Goal: Task Accomplishment & Management: Complete application form

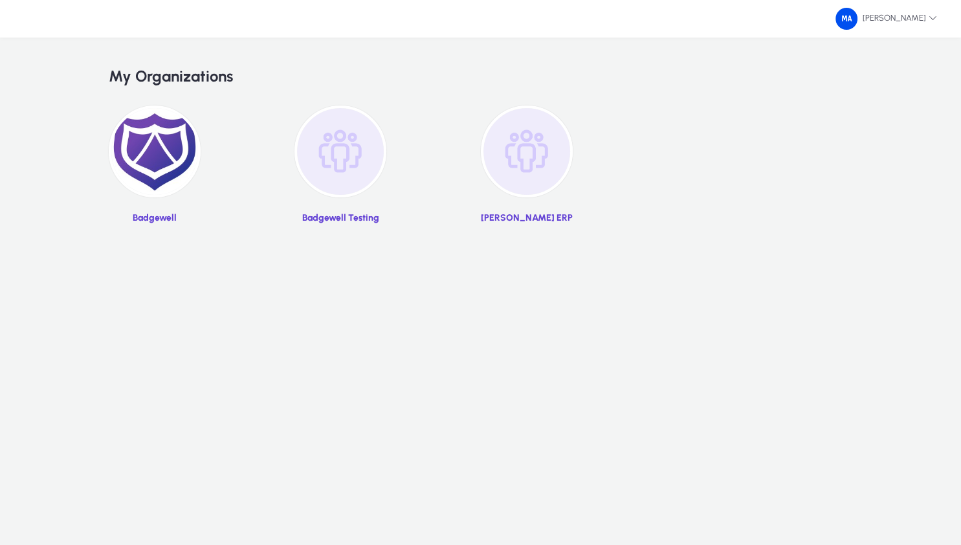
click at [159, 156] on img at bounding box center [155, 151] width 92 height 92
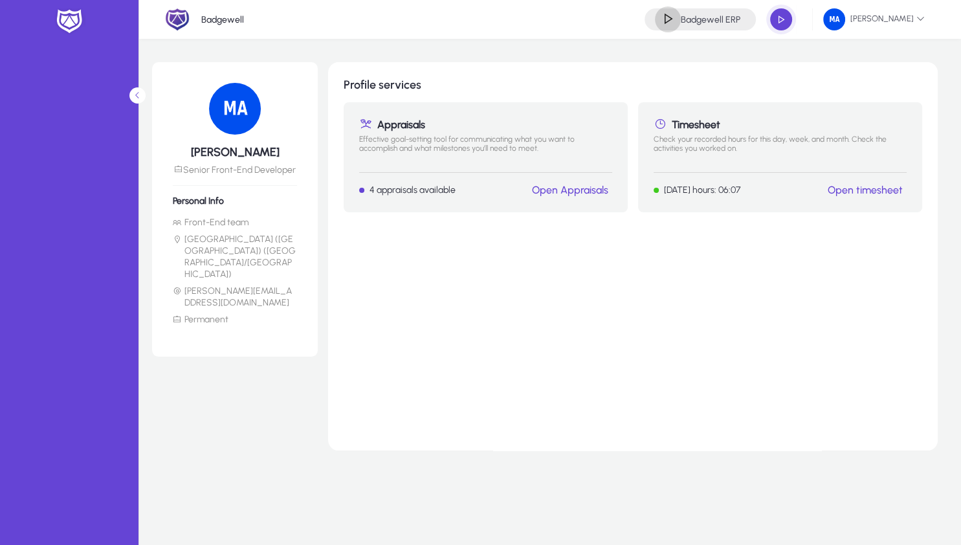
click at [655, 22] on span "button" at bounding box center [668, 19] width 26 height 26
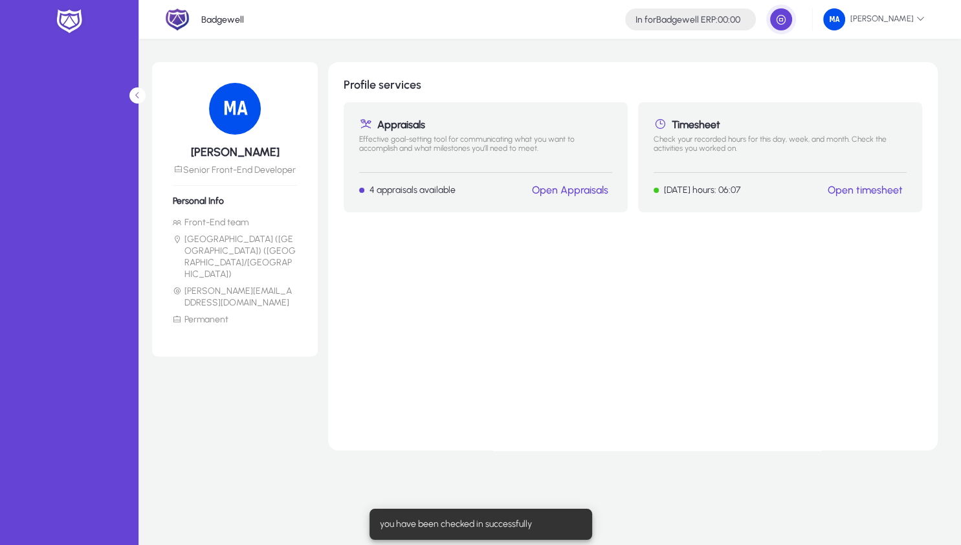
click at [627, 268] on div "Profile services Appraisals Effective goal-setting tool for communicating what …" at bounding box center [633, 256] width 610 height 388
click at [859, 188] on link "Open timesheet" at bounding box center [865, 190] width 75 height 12
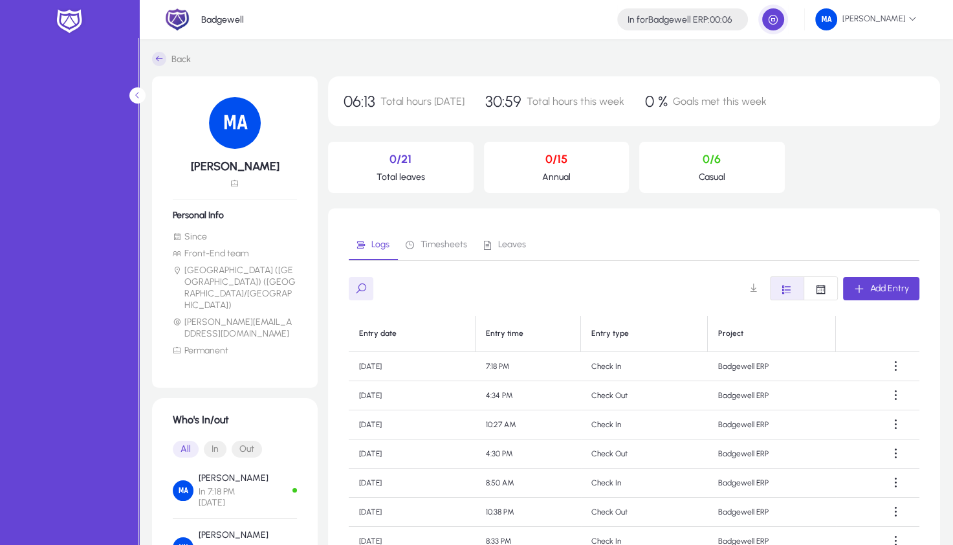
click at [456, 237] on span "Timesheets" at bounding box center [435, 244] width 63 height 31
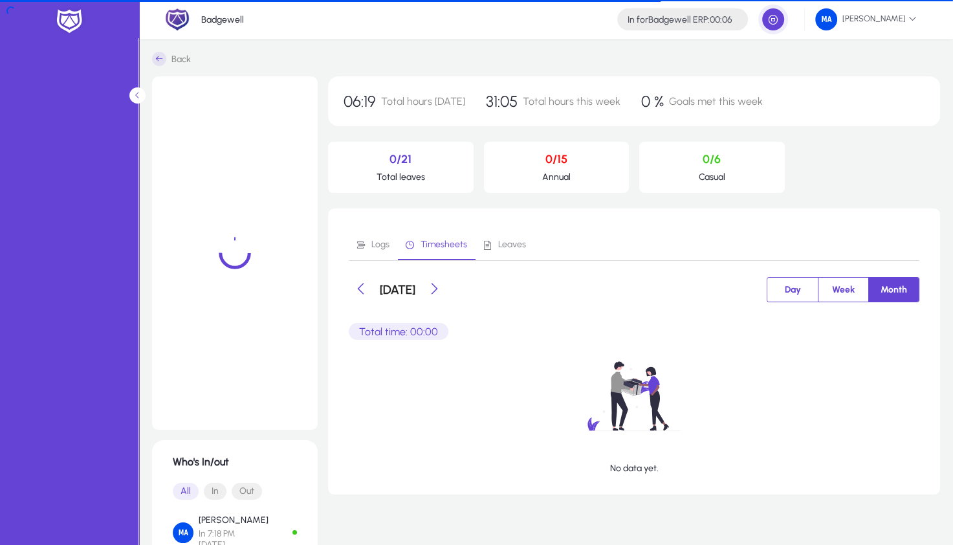
click at [507, 240] on span "Leaves" at bounding box center [512, 244] width 28 height 9
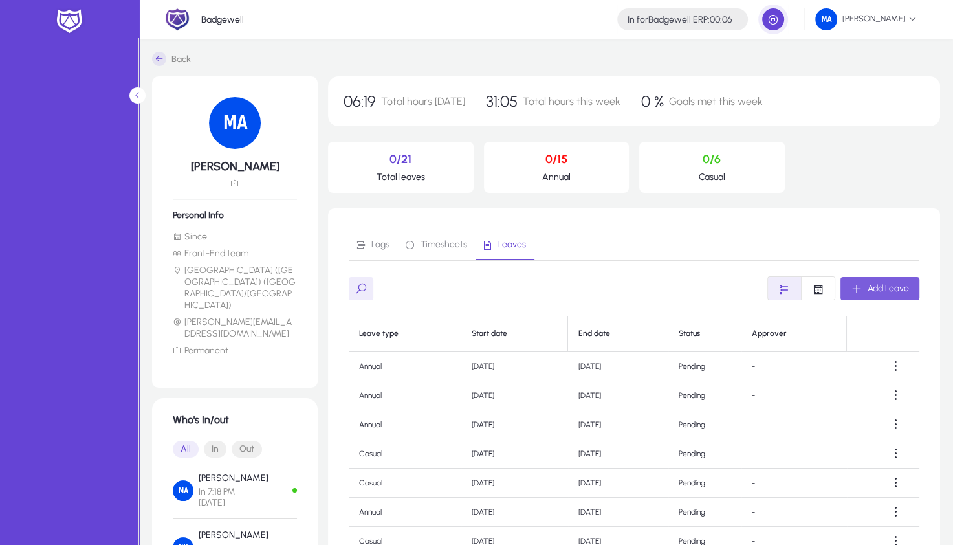
click at [888, 295] on span "button" at bounding box center [880, 288] width 79 height 31
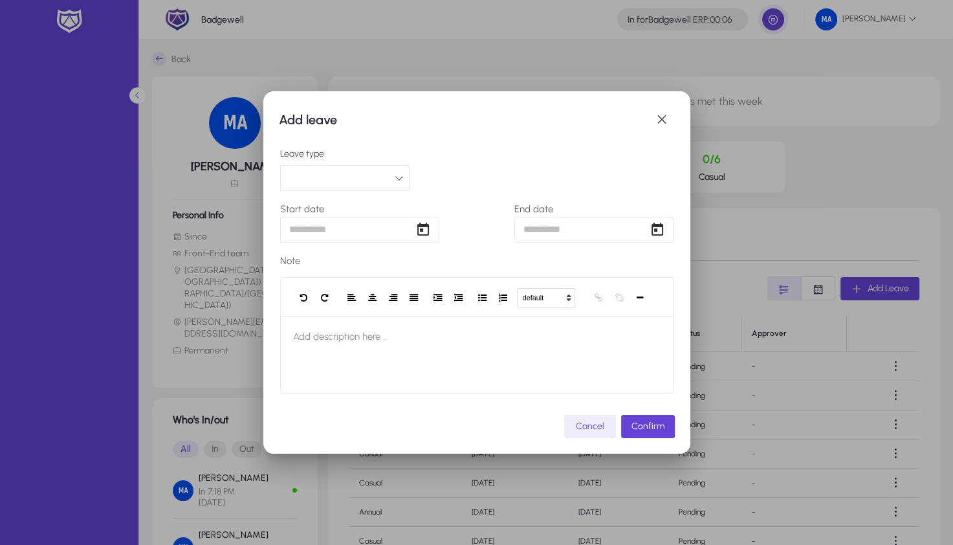
click at [330, 178] on button "button" at bounding box center [344, 178] width 129 height 26
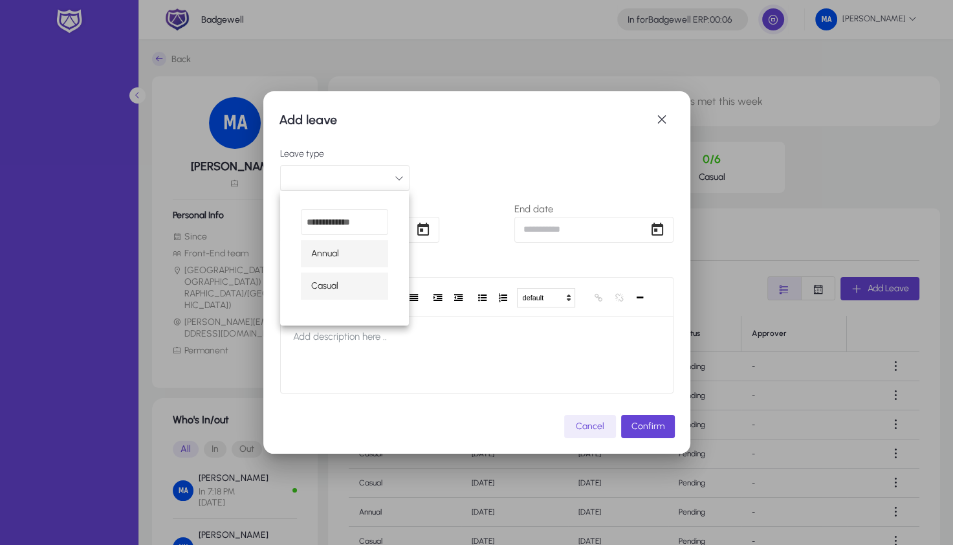
click at [331, 291] on span "Casual" at bounding box center [324, 286] width 27 height 16
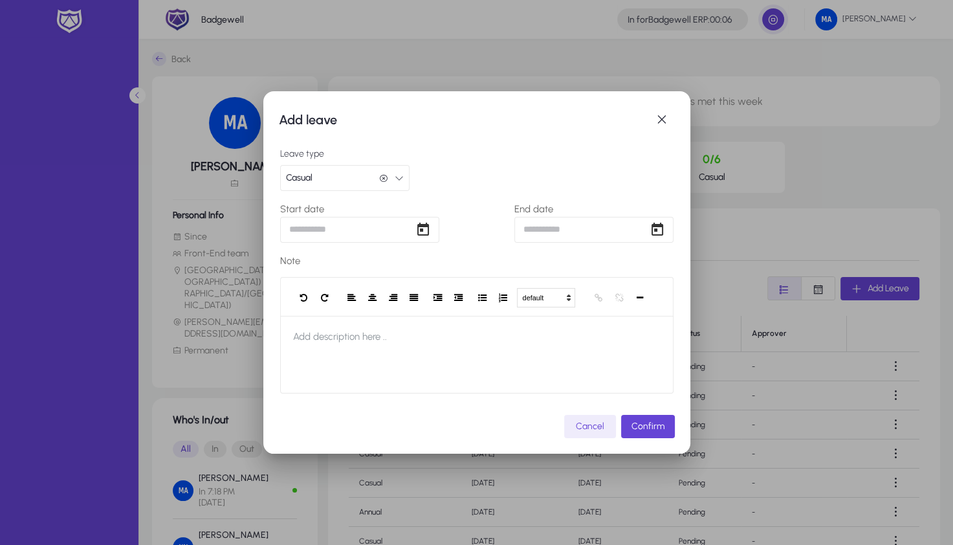
click at [334, 232] on div "Add leave Leave type Casual Casual Start date End date Note default Heading 1 H…" at bounding box center [476, 272] width 953 height 545
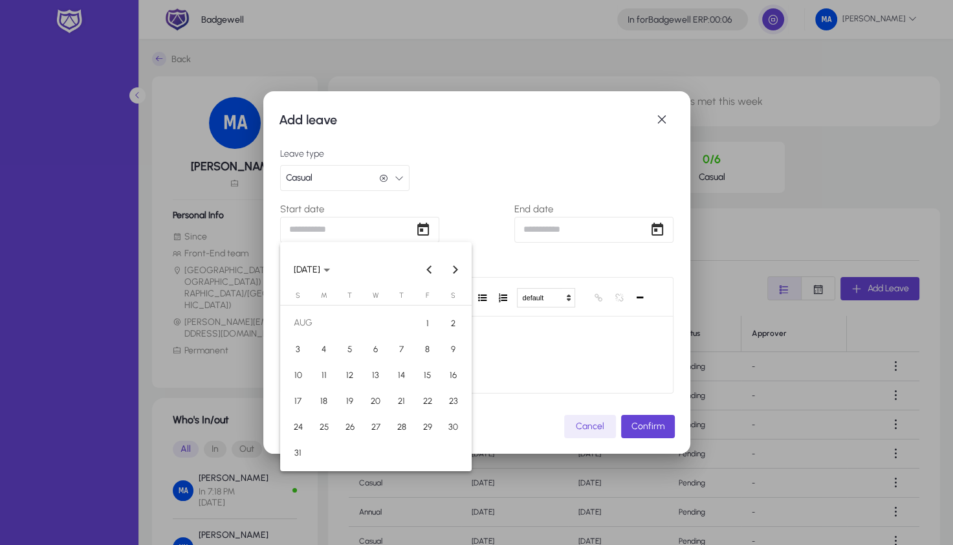
click at [354, 396] on span "19" at bounding box center [349, 400] width 23 height 23
type input "**********"
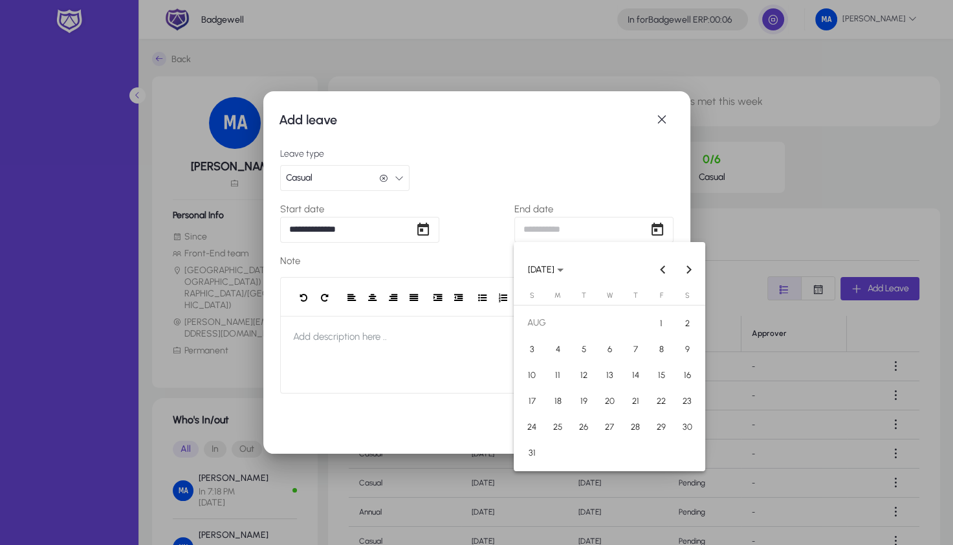
click at [565, 228] on div "**********" at bounding box center [476, 272] width 953 height 545
click at [577, 393] on span "19" at bounding box center [583, 400] width 23 height 23
type input "**********"
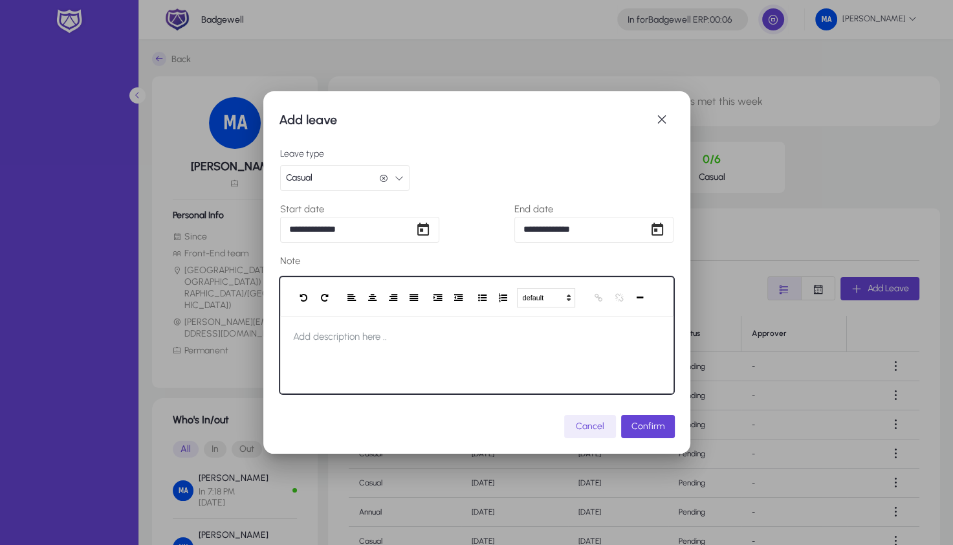
click at [482, 373] on div at bounding box center [476, 355] width 393 height 78
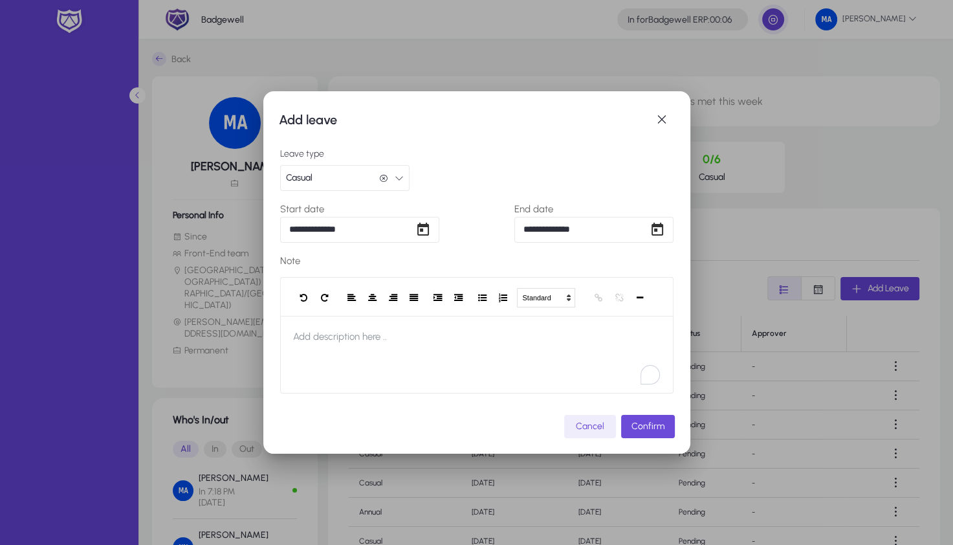
click at [634, 426] on span "Confirm" at bounding box center [648, 426] width 33 height 11
click at [634, 426] on span "Confirming..." at bounding box center [623, 426] width 51 height 11
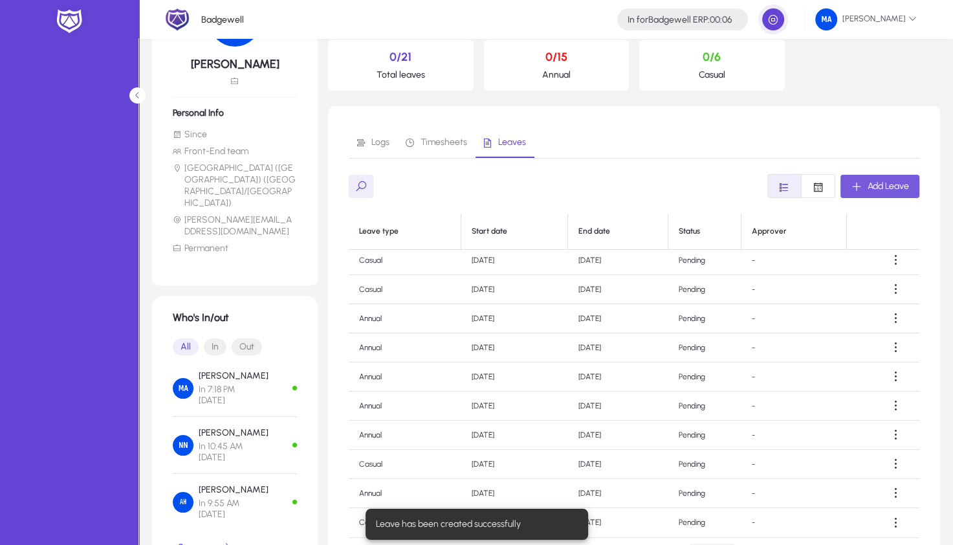
scroll to position [216, 0]
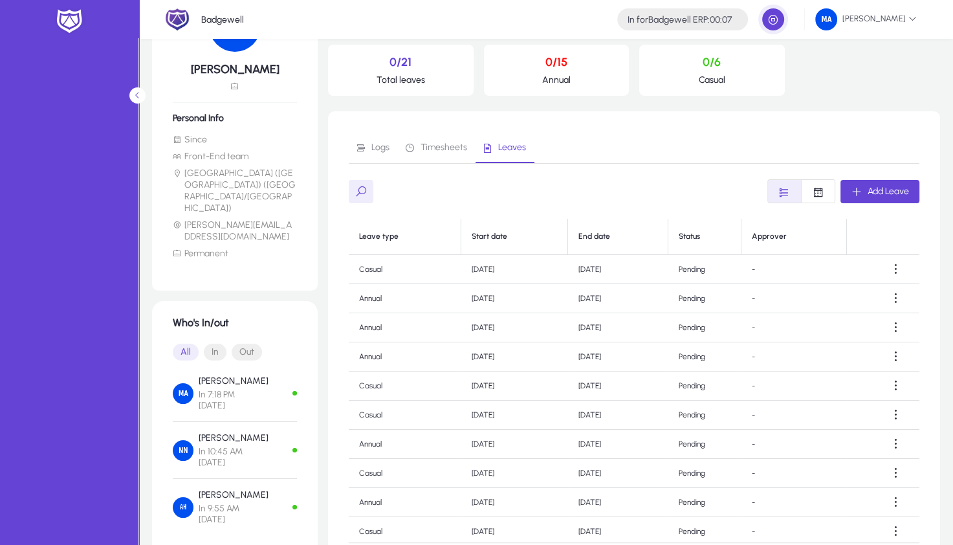
scroll to position [92, 0]
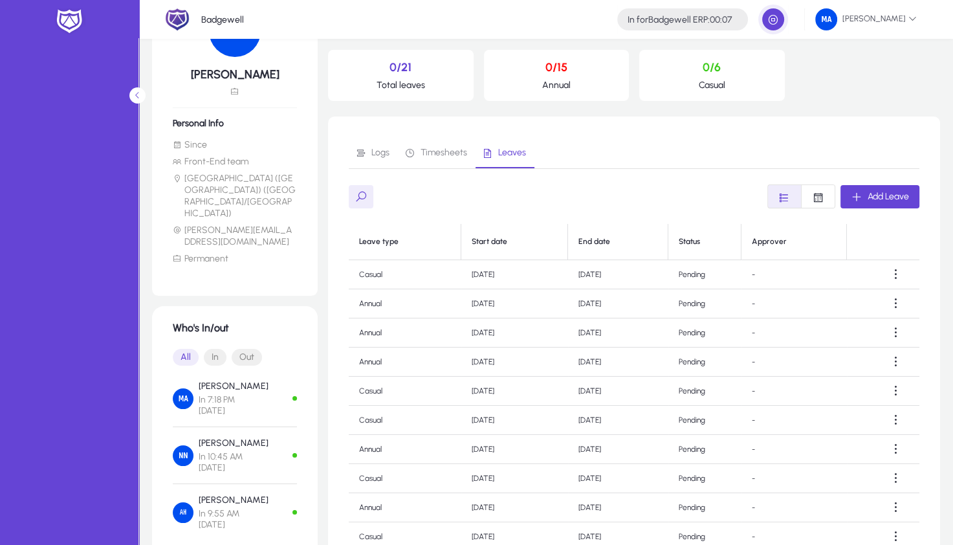
click at [373, 392] on td "Casual" at bounding box center [405, 391] width 113 height 29
copy td "Casual"
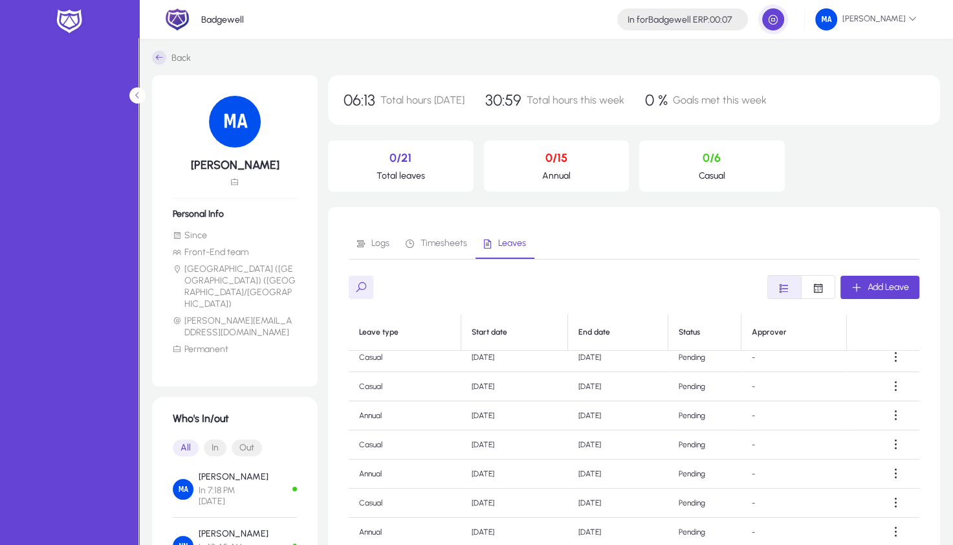
scroll to position [0, 0]
click at [401, 162] on p "0/21" at bounding box center [400, 159] width 125 height 14
click at [396, 162] on p "0/21" at bounding box center [400, 159] width 125 height 14
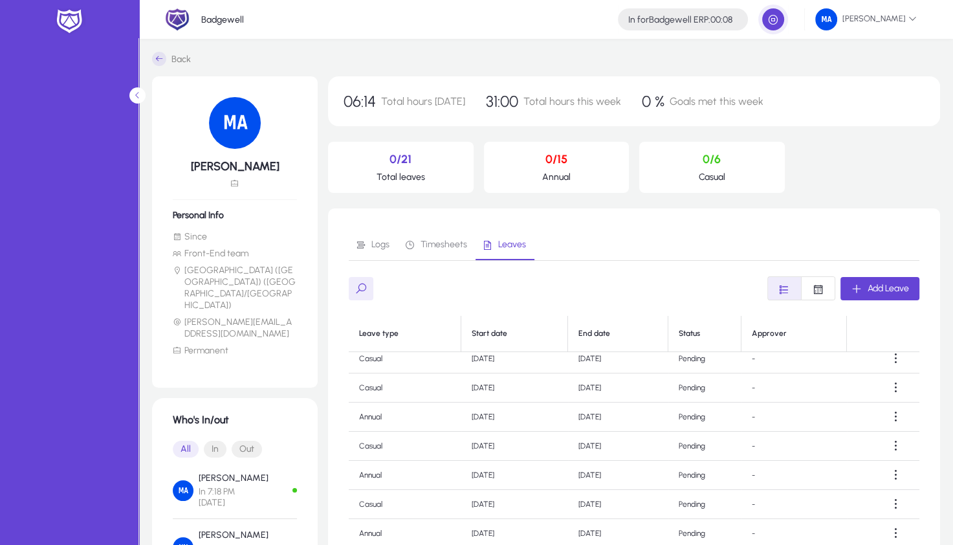
click at [396, 162] on p "0/21" at bounding box center [400, 159] width 125 height 14
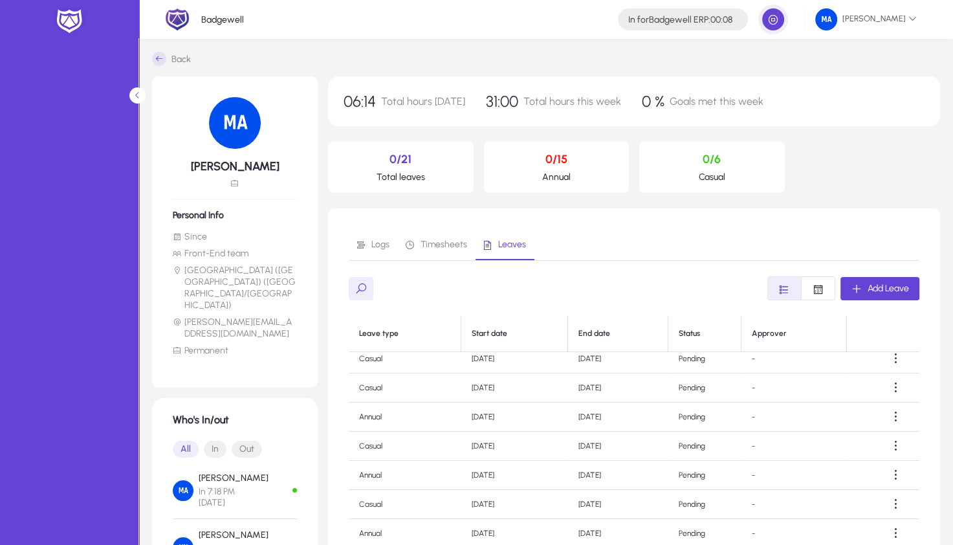
click at [733, 230] on div "Logs Timesheets Leaves" at bounding box center [634, 244] width 571 height 31
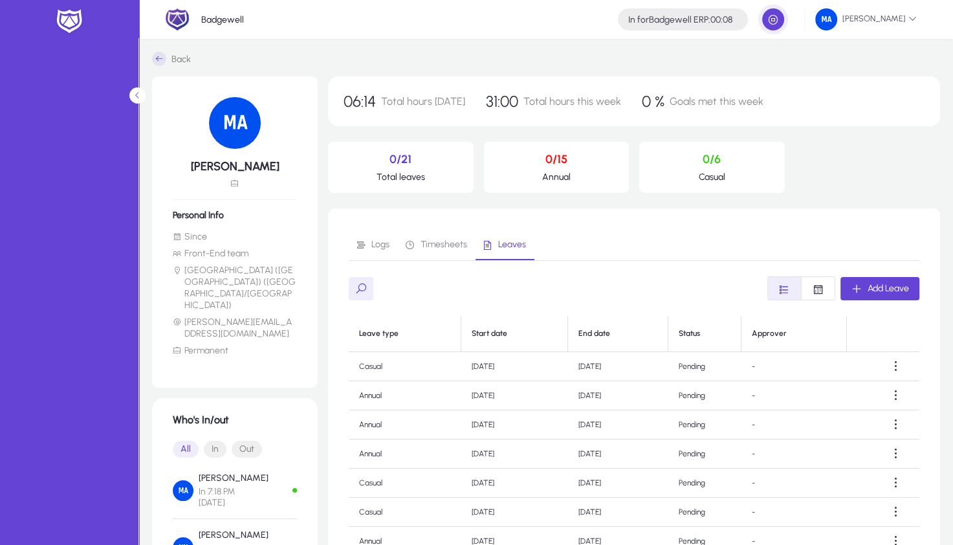
click at [555, 166] on p "0/15" at bounding box center [556, 159] width 125 height 14
click at [549, 166] on p "0/15" at bounding box center [556, 159] width 125 height 14
